Goal: Find specific page/section: Find specific page/section

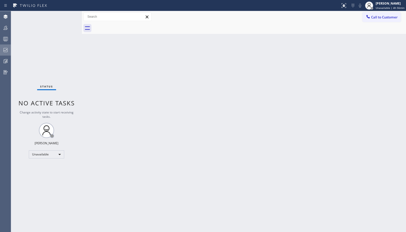
click at [3, 53] on icon at bounding box center [6, 50] width 6 height 6
click at [4, 49] on icon at bounding box center [6, 50] width 4 height 4
